Goal: Information Seeking & Learning: Learn about a topic

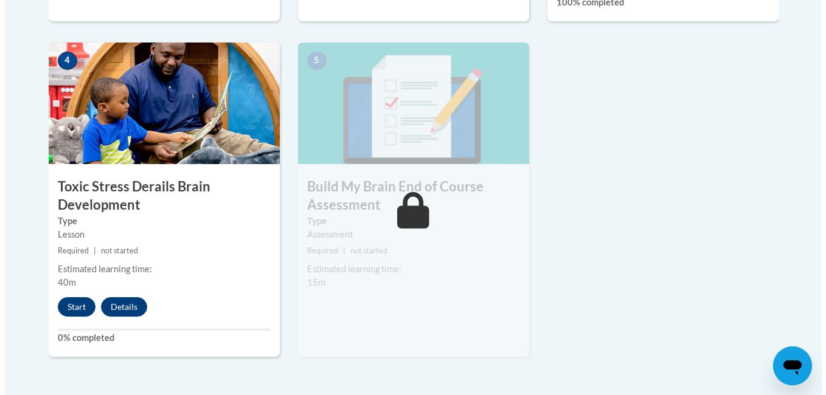
scroll to position [730, 0]
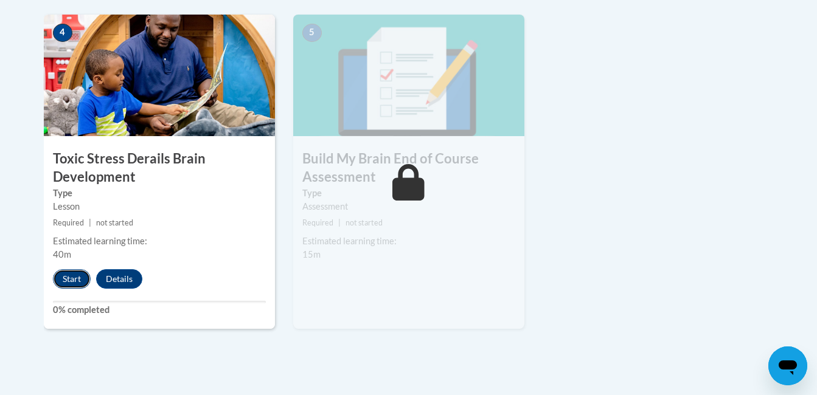
click at [78, 281] on button "Start" at bounding box center [72, 278] width 38 height 19
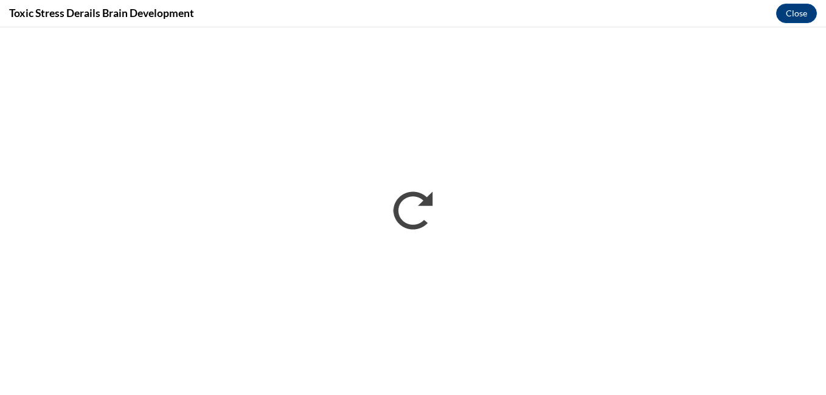
scroll to position [0, 0]
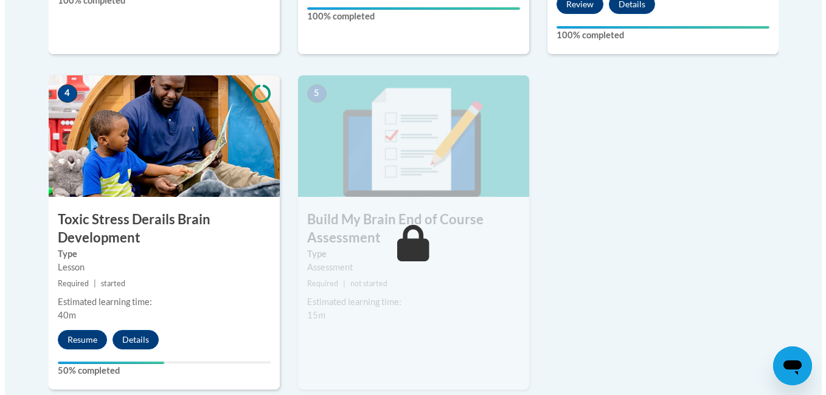
scroll to position [730, 0]
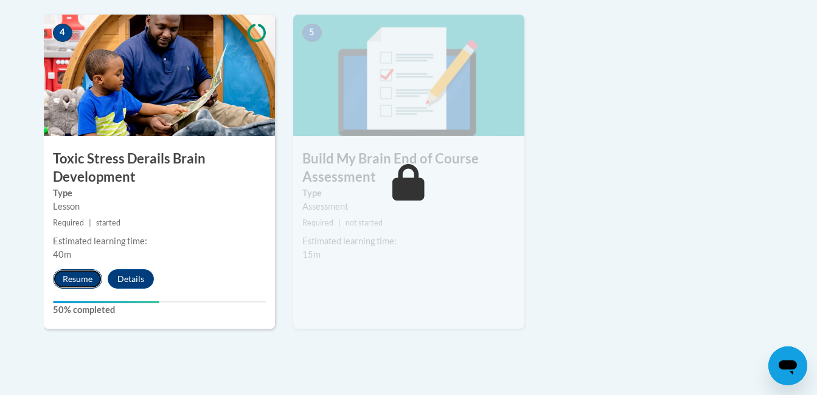
click at [69, 272] on button "Resume" at bounding box center [77, 278] width 49 height 19
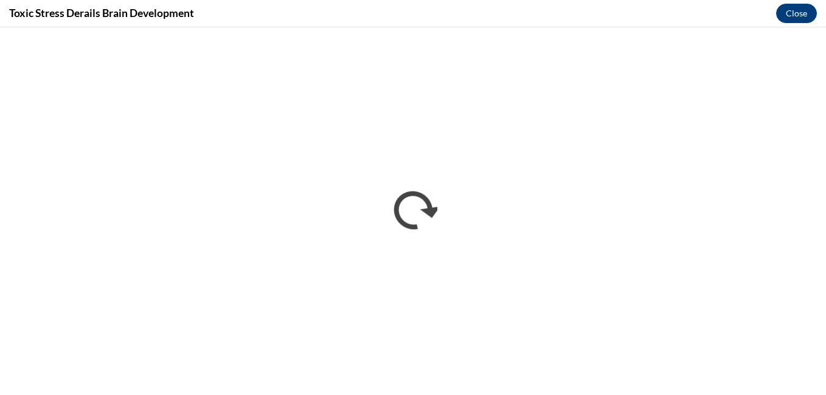
scroll to position [0, 0]
